Goal: Transaction & Acquisition: Purchase product/service

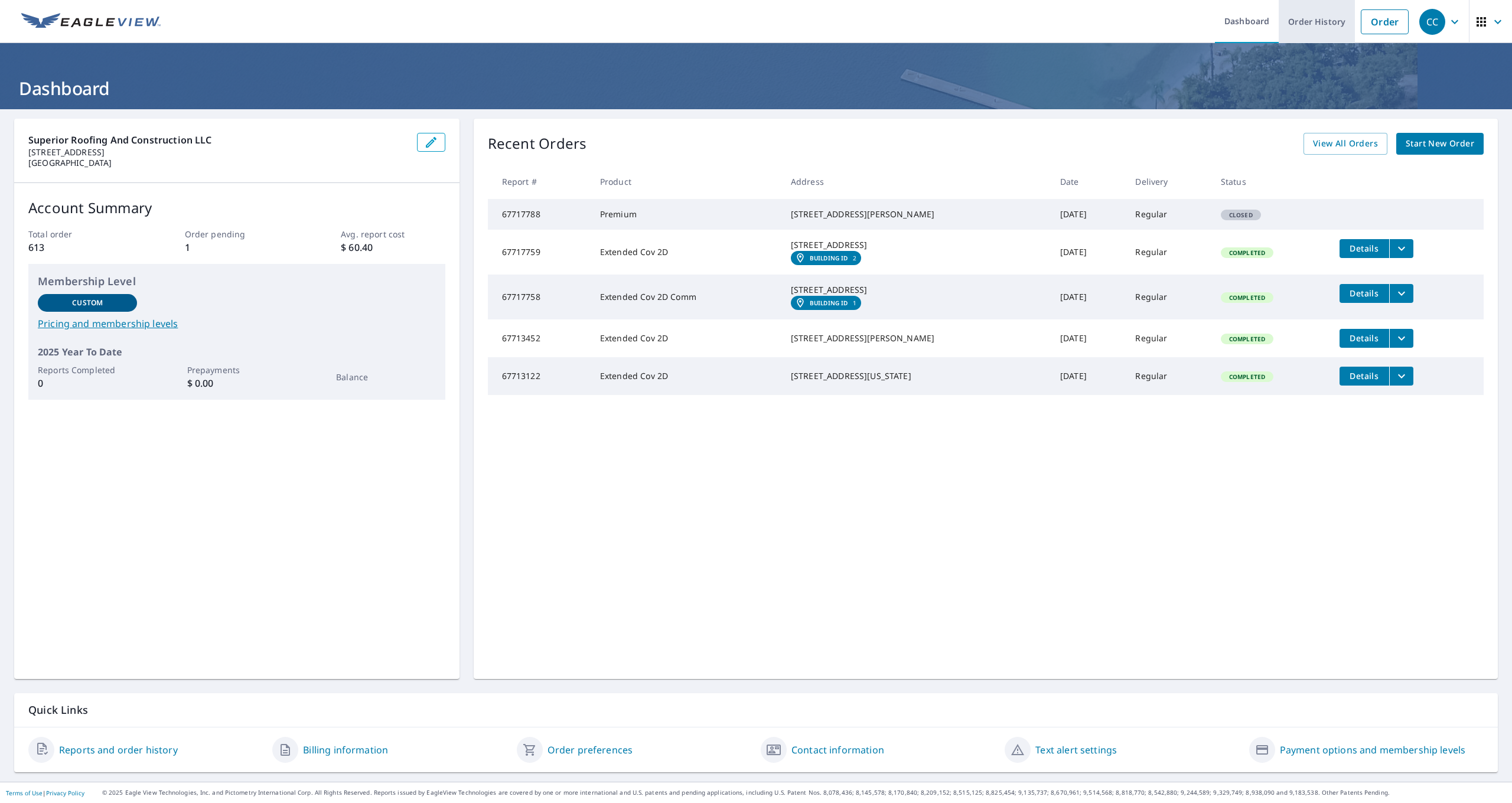
click at [1329, 32] on link "Order History" at bounding box center [1317, 21] width 76 height 43
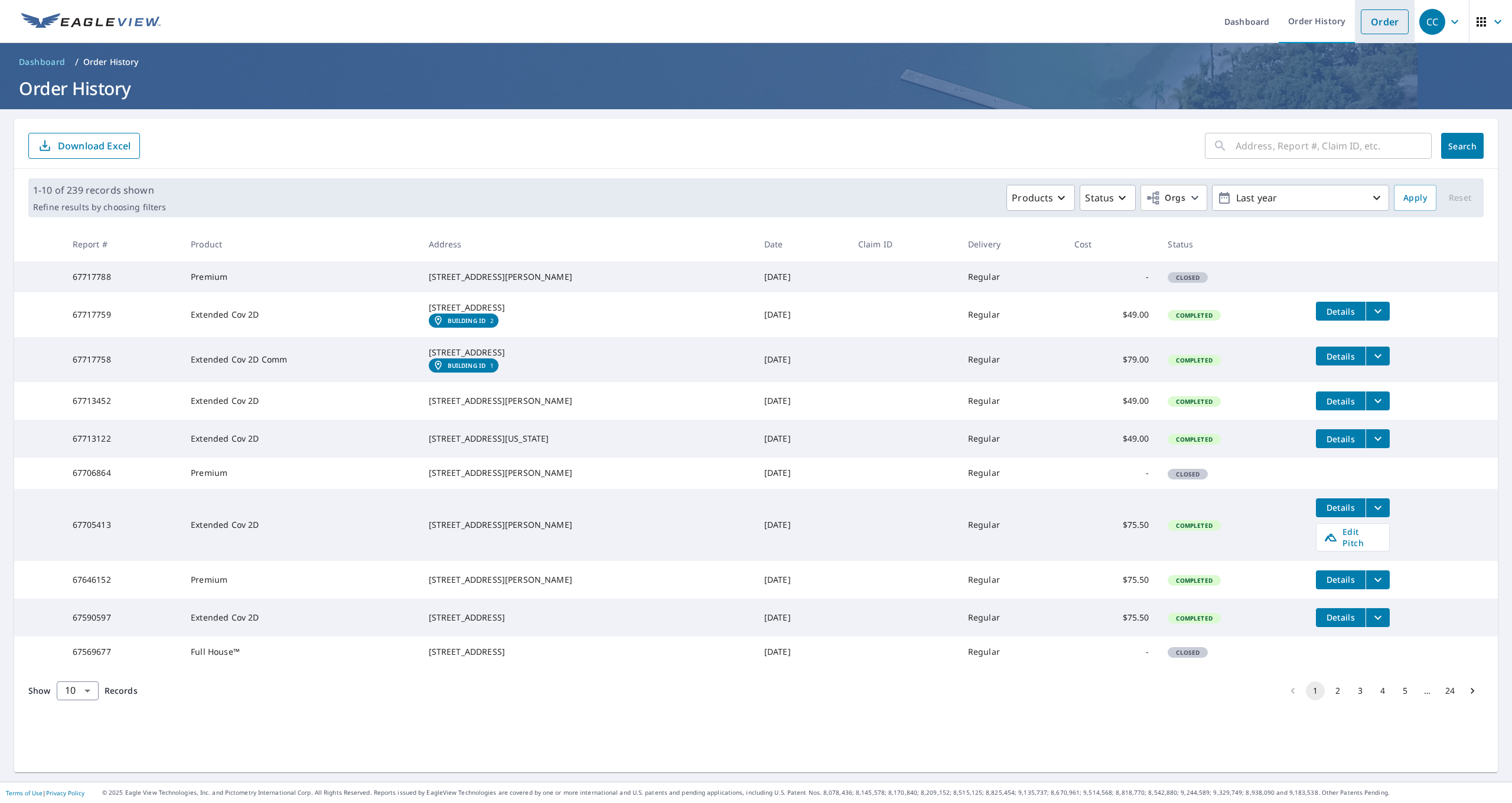
click at [1365, 23] on link "Order" at bounding box center [1384, 22] width 48 height 25
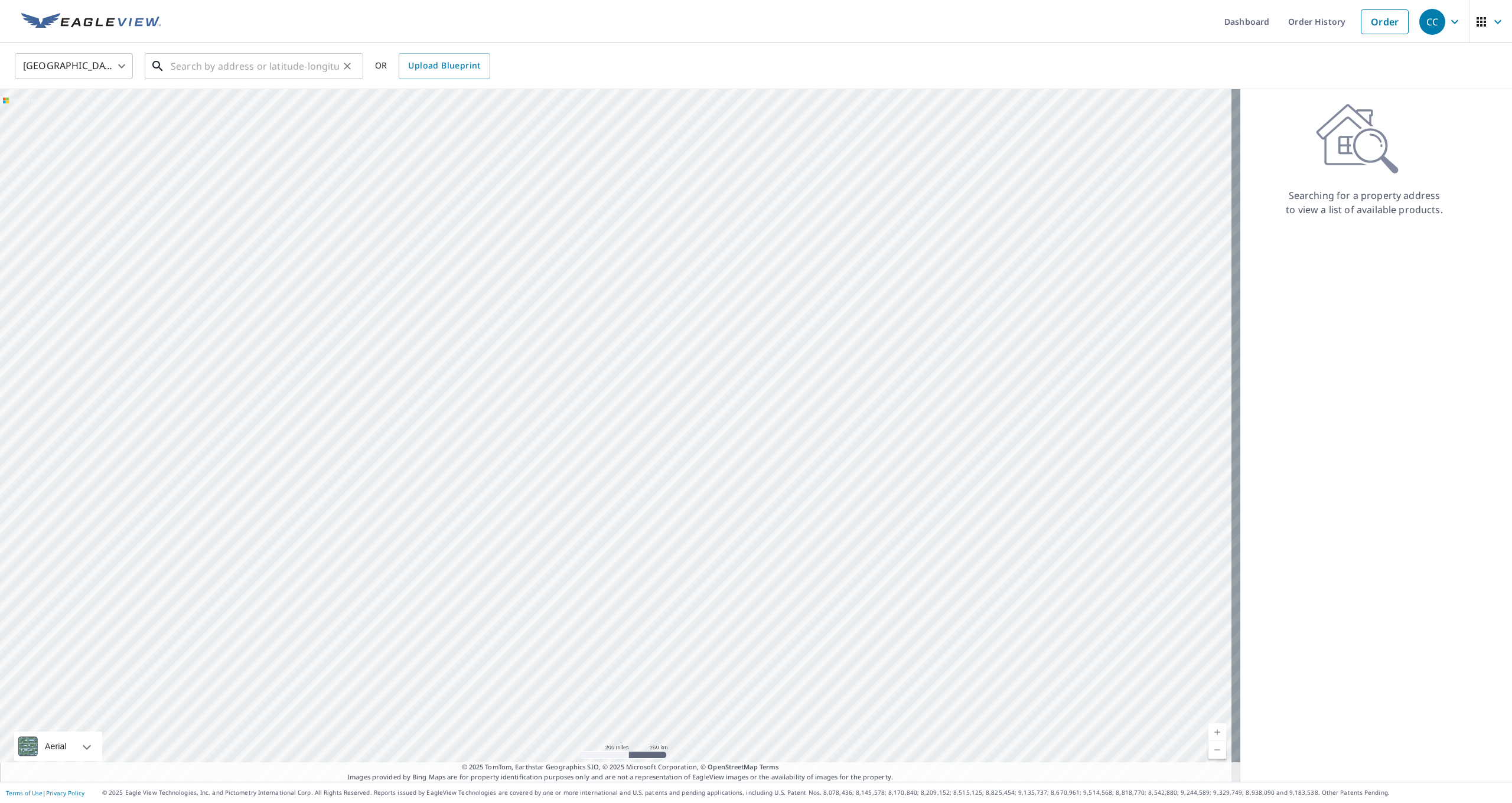
click at [258, 69] on input "text" at bounding box center [255, 66] width 169 height 33
click at [278, 117] on p "[GEOGRAPHIC_DATA]" at bounding box center [261, 113] width 186 height 12
type input "[STREET_ADDRESS]"
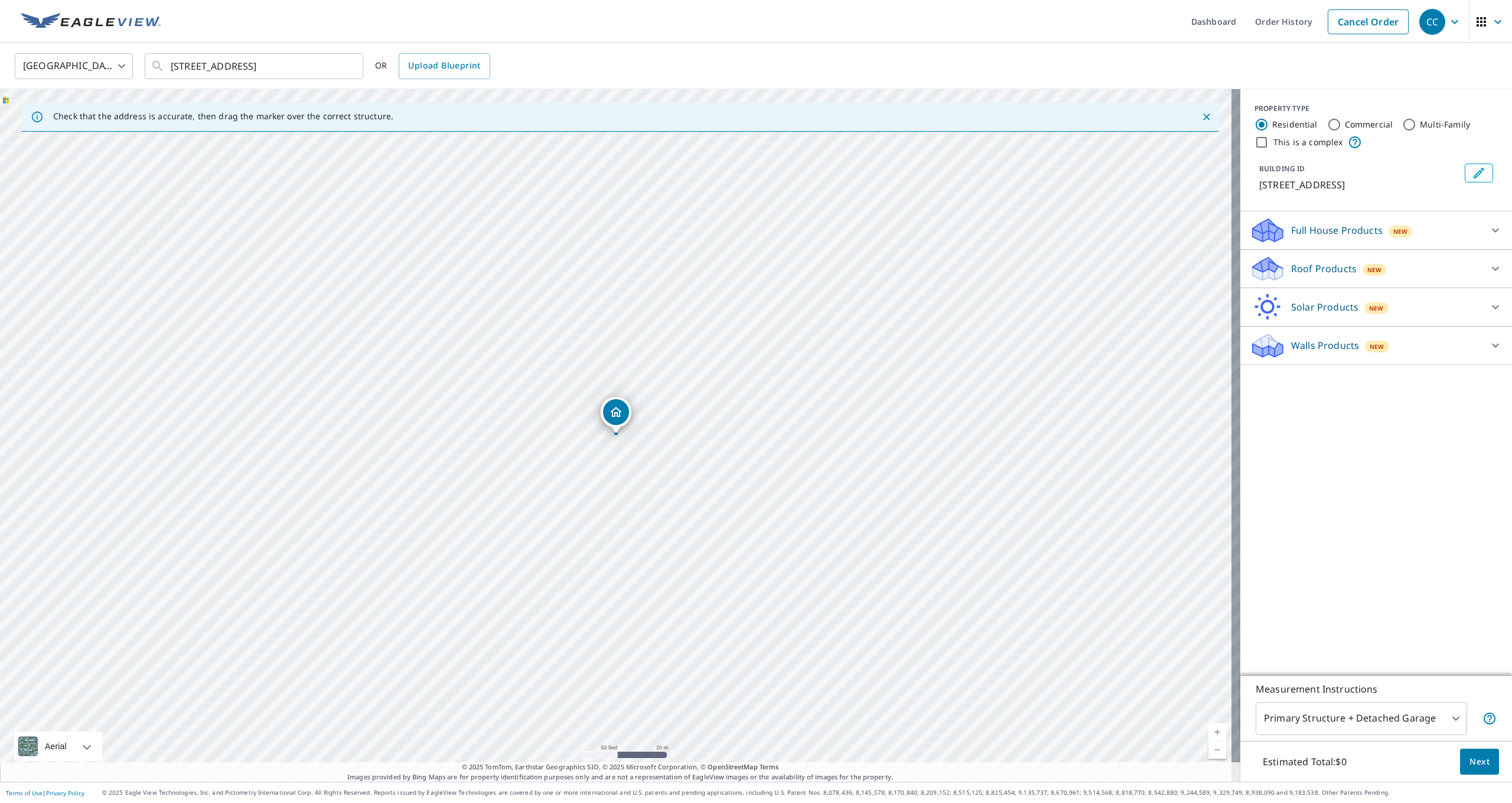
drag, startPoint x: 1305, startPoint y: 262, endPoint x: 1305, endPoint y: 270, distance: 8.0
click at [1305, 262] on p "Roof Products" at bounding box center [1323, 268] width 66 height 14
click at [1290, 306] on div "Premium $24.25 - $75.5" at bounding box center [1376, 298] width 253 height 33
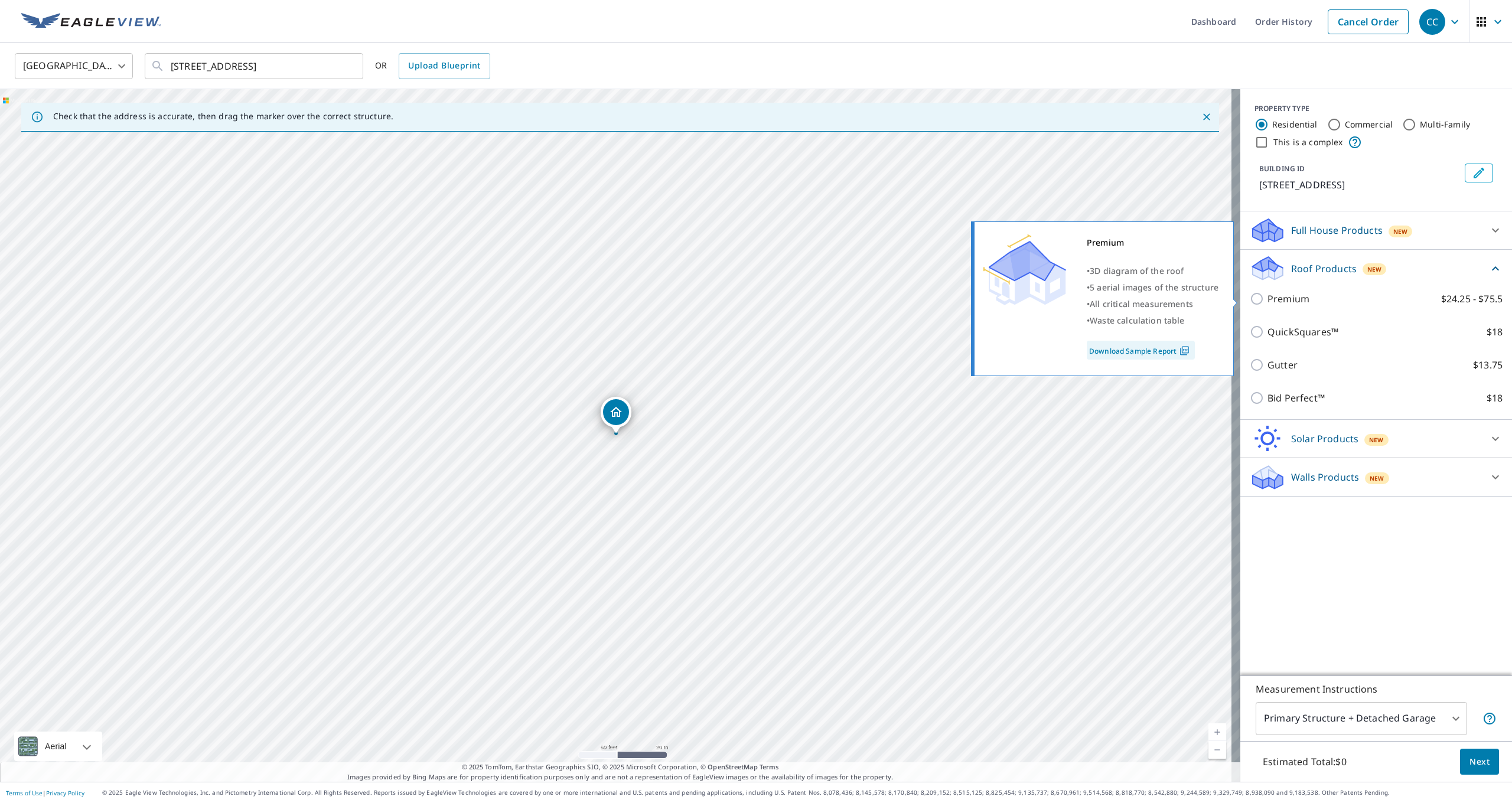
drag, startPoint x: 1254, startPoint y: 299, endPoint x: 1253, endPoint y: 310, distance: 11.0
click at [1253, 299] on input "Premium $24.25 - $75.5" at bounding box center [1258, 298] width 18 height 14
checkbox input "true"
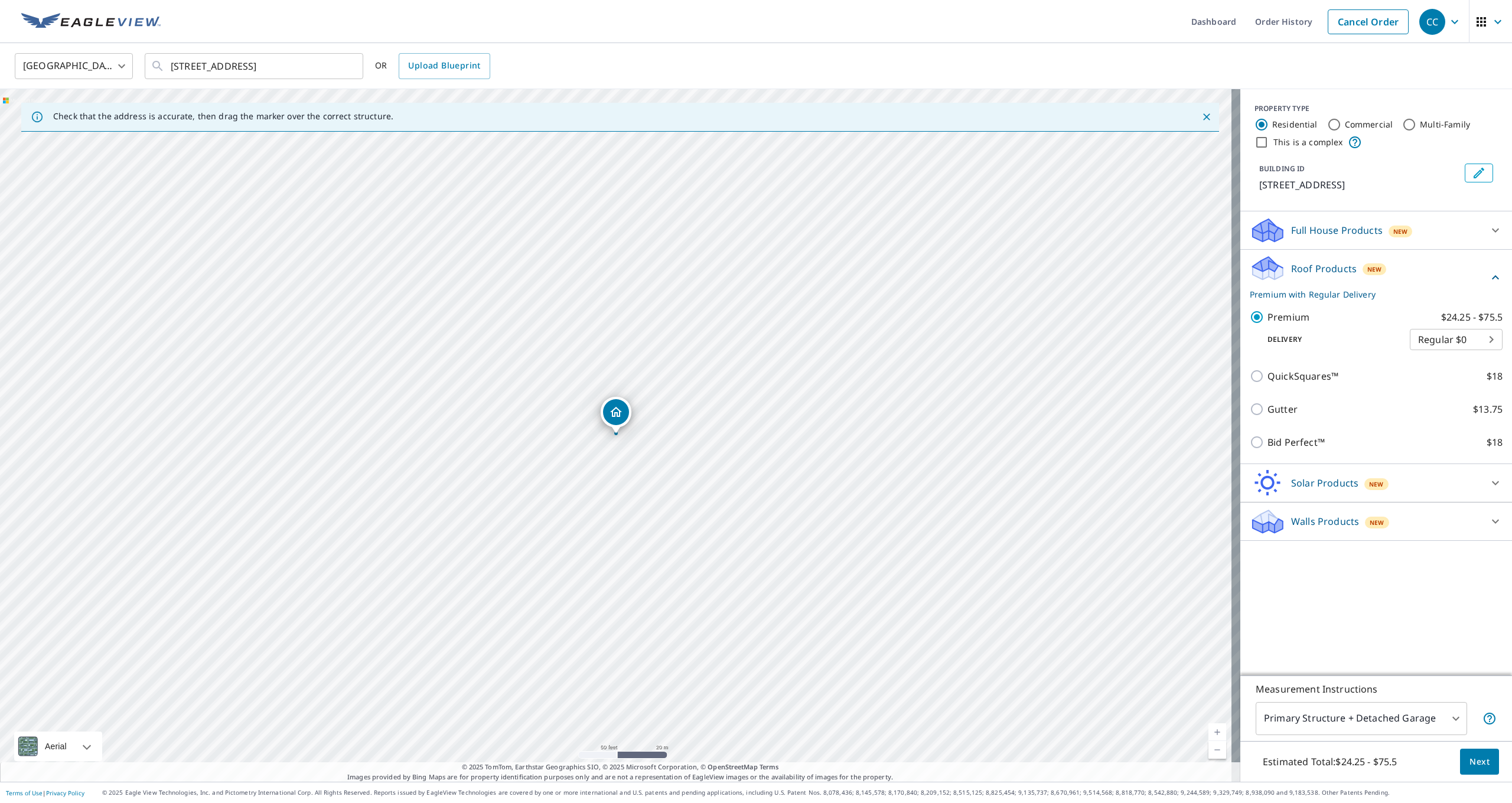
click at [1476, 762] on span "Next" at bounding box center [1479, 762] width 20 height 15
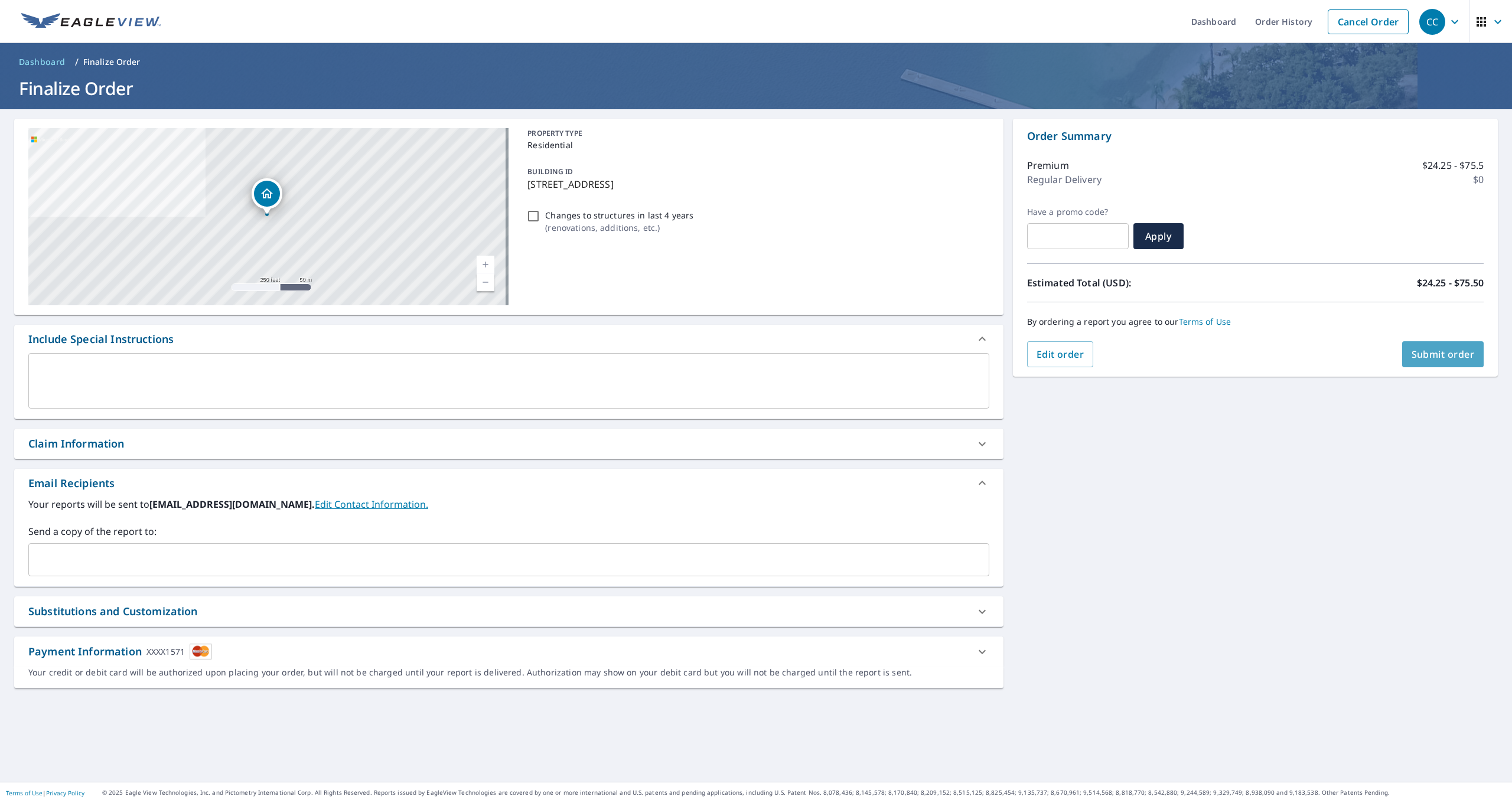
click at [1464, 363] on button "Submit order" at bounding box center [1442, 354] width 82 height 26
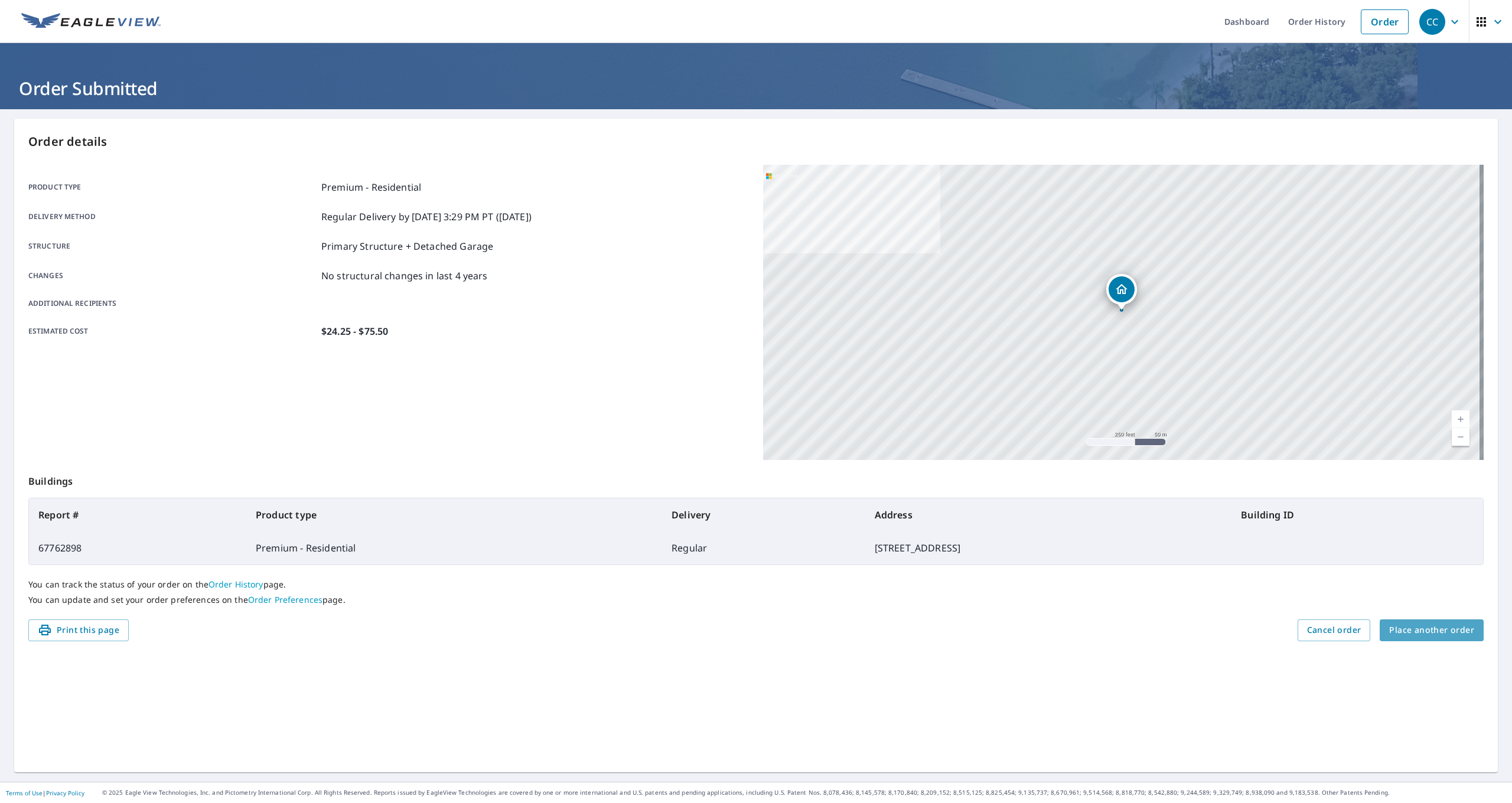
click at [1430, 630] on span "Place another order" at bounding box center [1431, 630] width 85 height 15
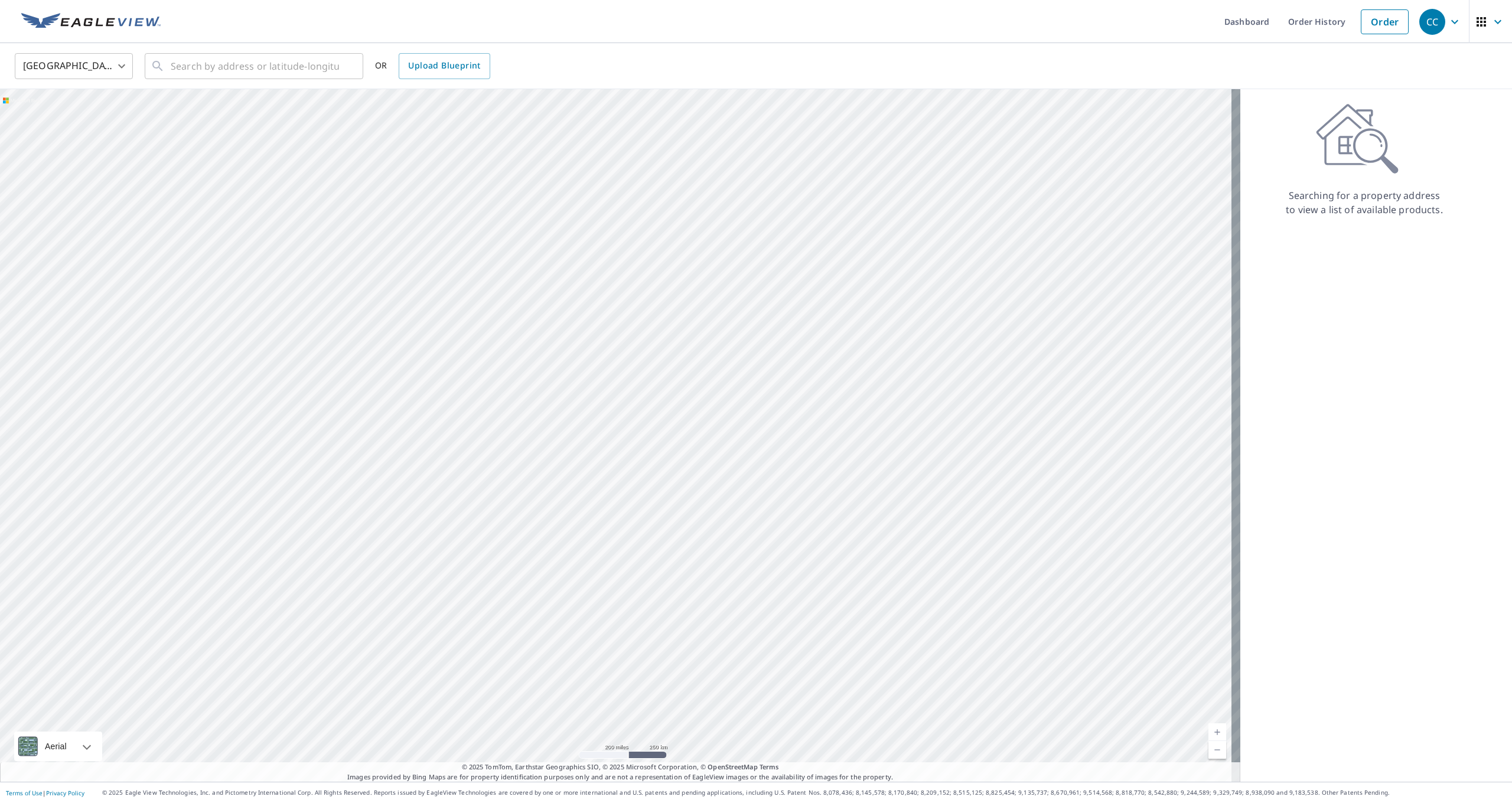
click at [963, 1] on ul "Dashboard Order History Order" at bounding box center [791, 21] width 1246 height 43
click at [308, 70] on input "text" at bounding box center [255, 66] width 169 height 33
type input "[STREET_ADDRESS][PERSON_NAME][PERSON_NAME]"
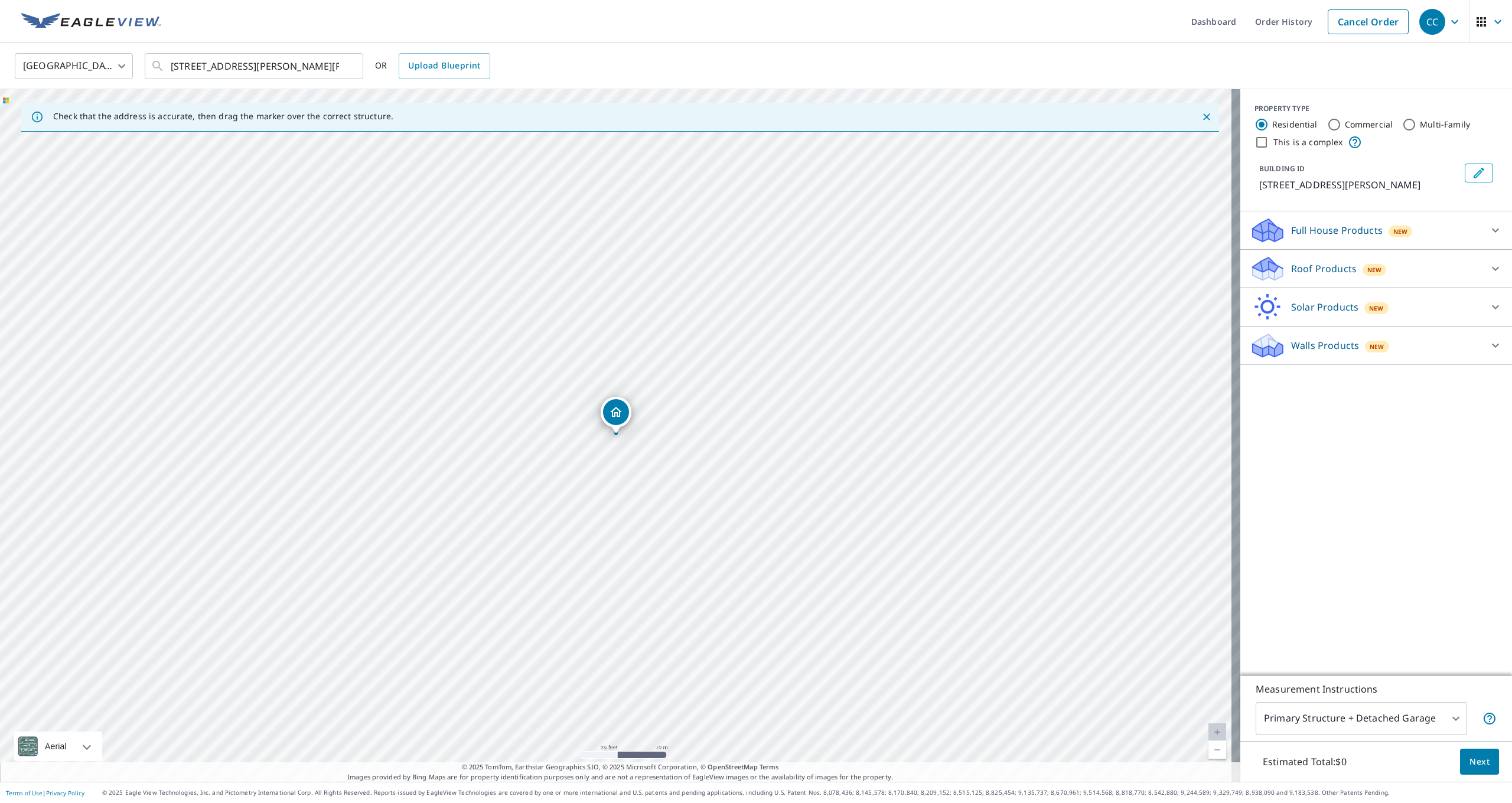
drag, startPoint x: 1343, startPoint y: 258, endPoint x: 1346, endPoint y: 268, distance: 10.4
click at [1343, 258] on div "Roof Products New" at bounding box center [1365, 269] width 232 height 28
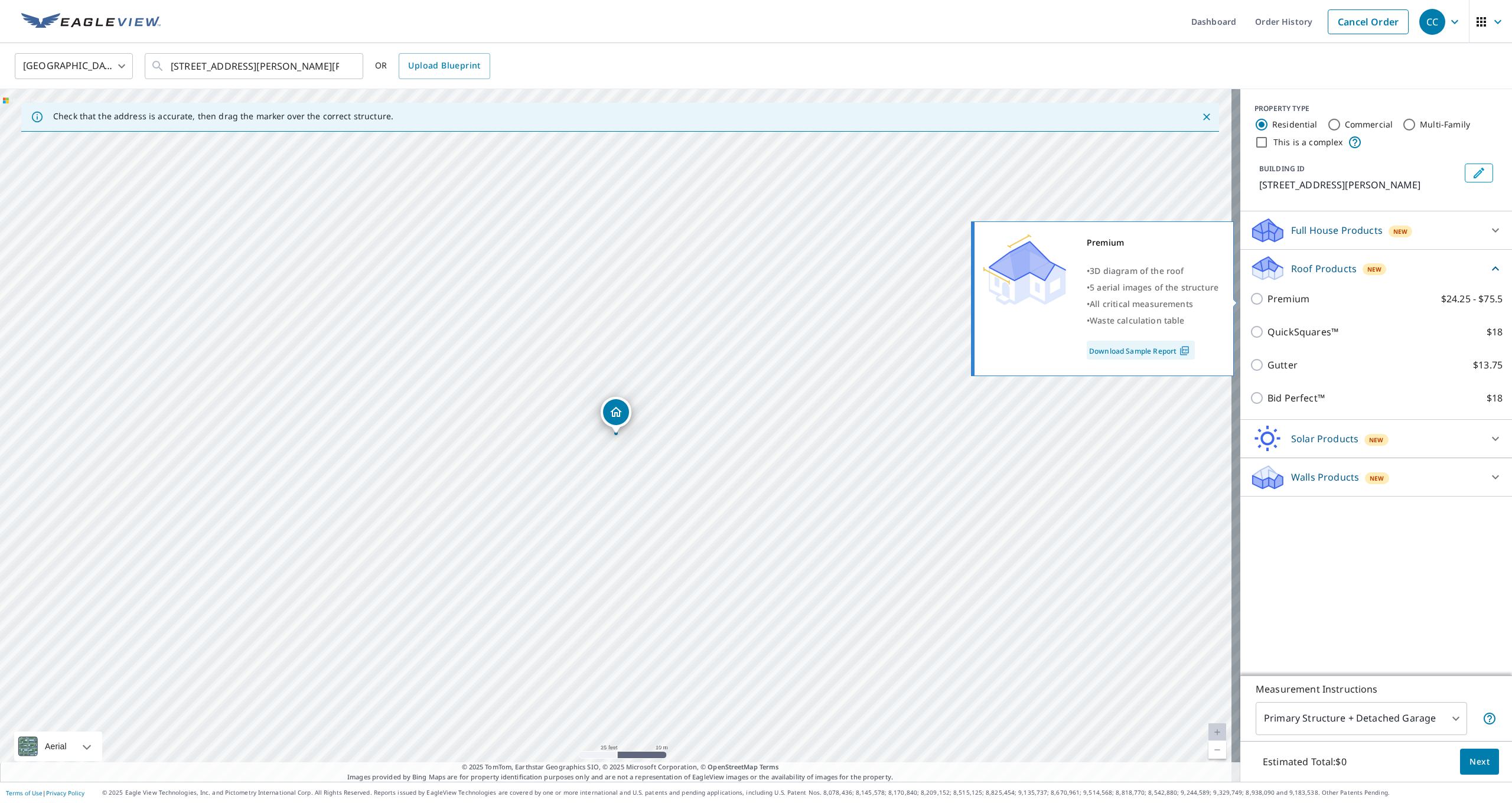
click at [1318, 300] on label "Premium $24.25 - $75.5" at bounding box center [1385, 298] width 235 height 14
click at [1267, 300] on input "Premium $24.25 - $75.5" at bounding box center [1258, 298] width 18 height 14
checkbox input "true"
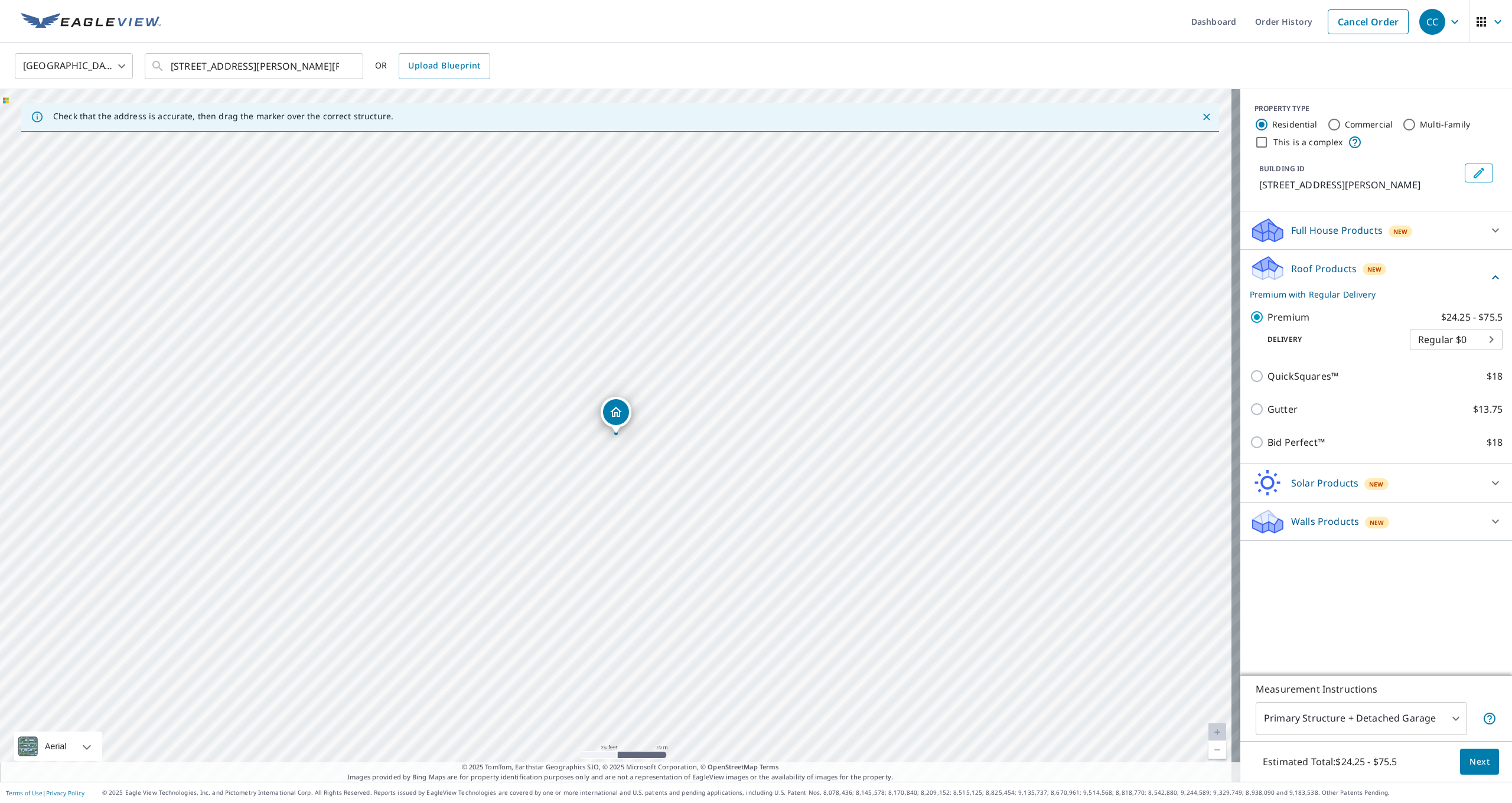
click at [1469, 756] on span "Next" at bounding box center [1479, 762] width 20 height 15
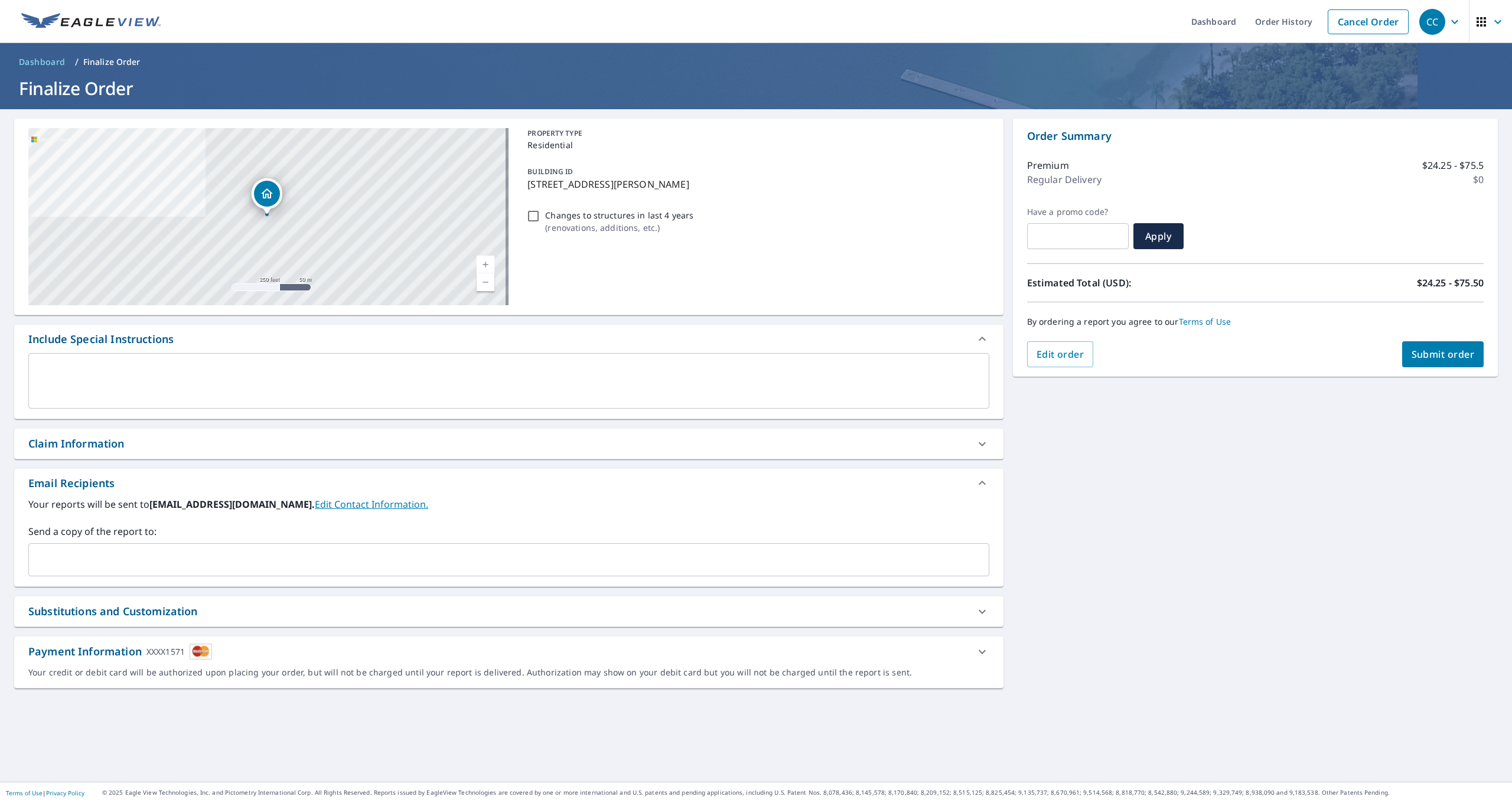
click at [1485, 346] on div "Order Summary Premium $24.25 - $75.5 Regular Delivery $0 Have a promo code? ​ A…" at bounding box center [1255, 247] width 485 height 258
click at [1459, 357] on span "Submit order" at bounding box center [1443, 354] width 63 height 13
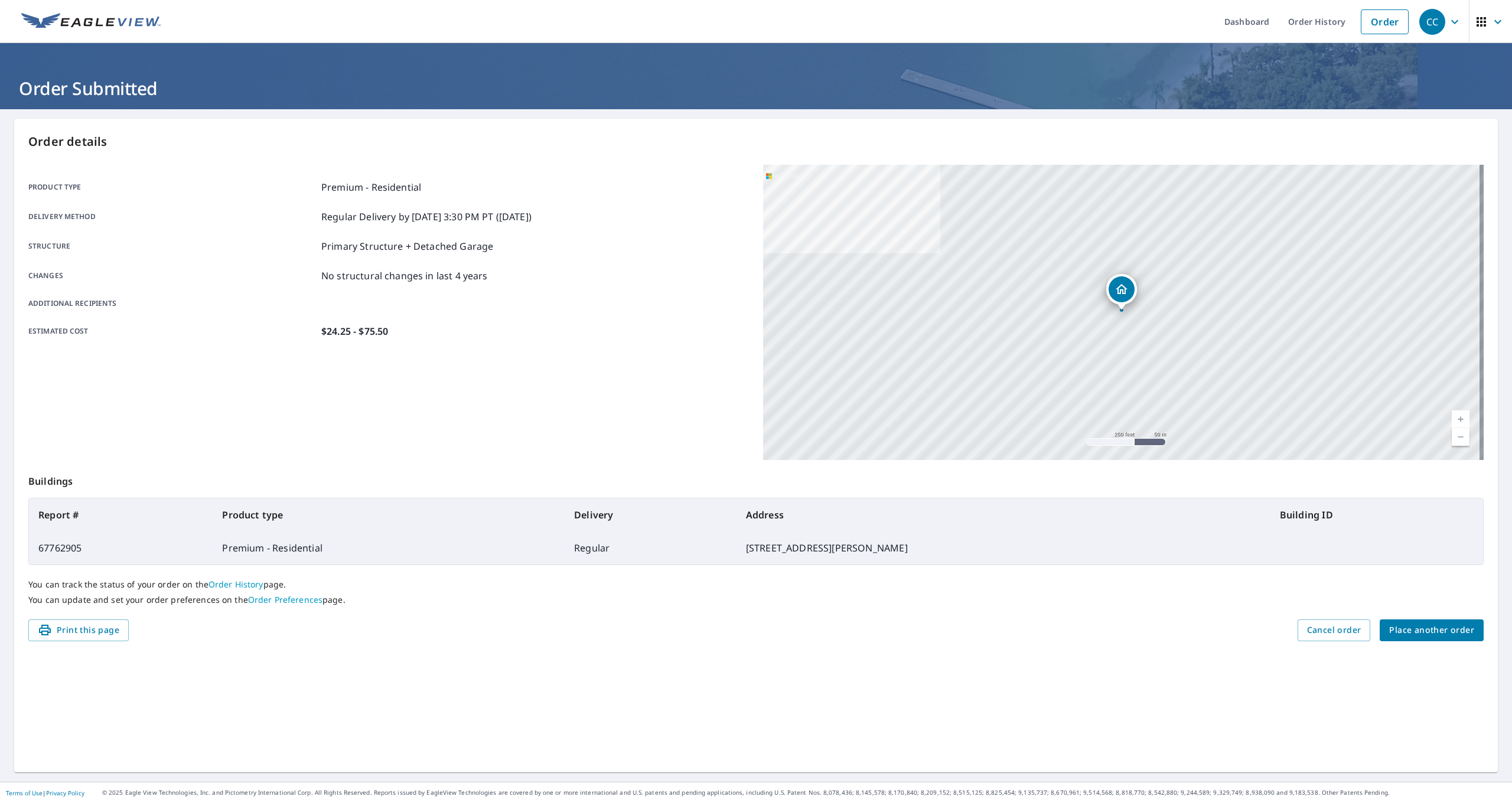
drag, startPoint x: 1419, startPoint y: 647, endPoint x: 1416, endPoint y: 634, distance: 13.3
click at [1419, 647] on div "Order details Product type Premium - Residential Delivery method Regular Delive…" at bounding box center [755, 445] width 1484 height 654
click at [1416, 634] on span "Place another order" at bounding box center [1431, 630] width 85 height 15
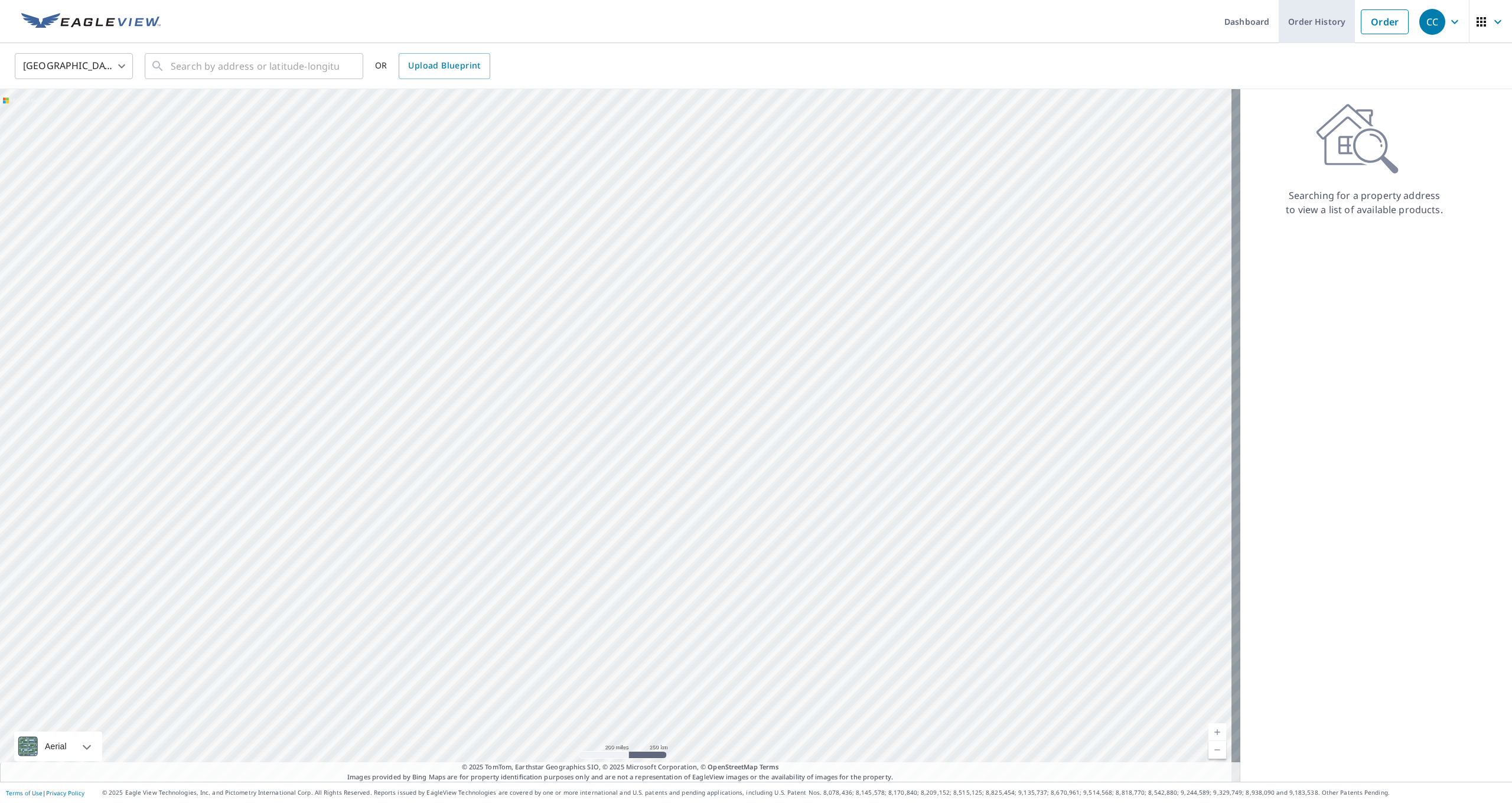
click at [1290, 19] on link "Order History" at bounding box center [1317, 21] width 76 height 43
